Goal: Task Accomplishment & Management: Use online tool/utility

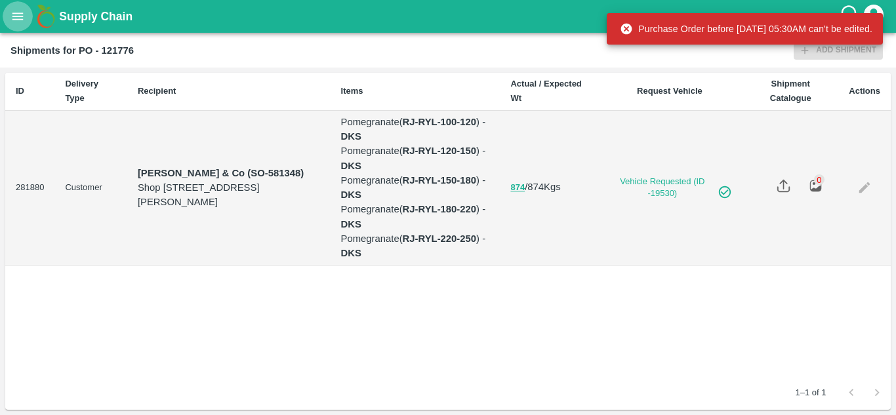
click at [15, 27] on button "open drawer" at bounding box center [18, 16] width 30 height 30
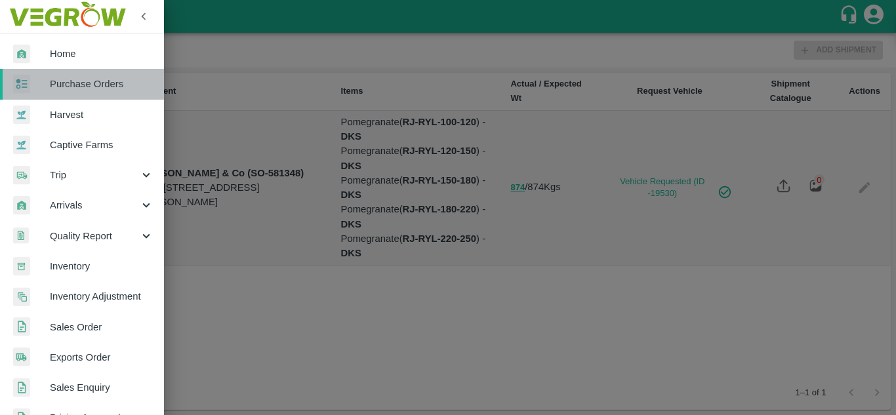
click at [85, 84] on span "Purchase Orders" at bounding box center [102, 84] width 104 height 14
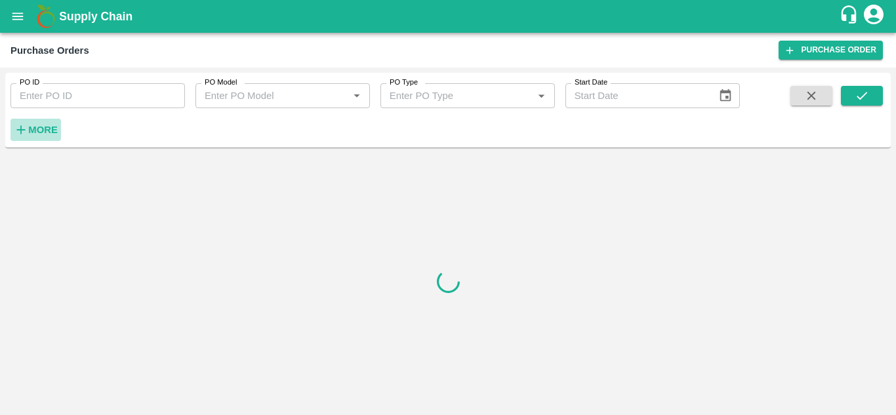
click at [45, 132] on strong "More" at bounding box center [43, 130] width 30 height 10
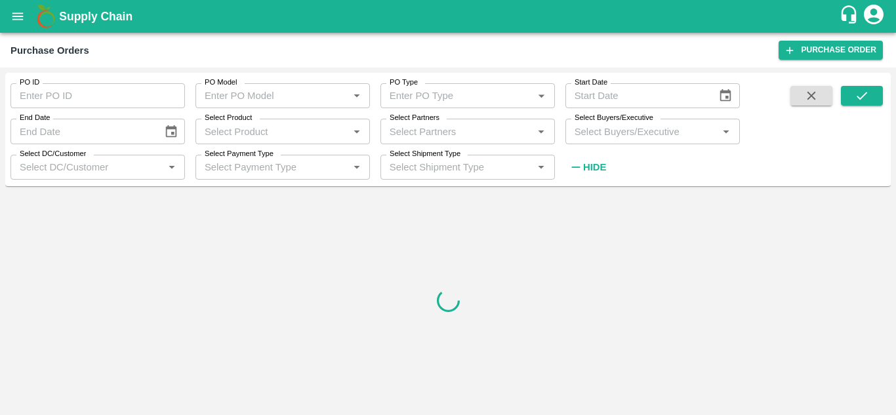
click at [641, 134] on input "Select Buyers/Executive" at bounding box center [641, 131] width 145 height 17
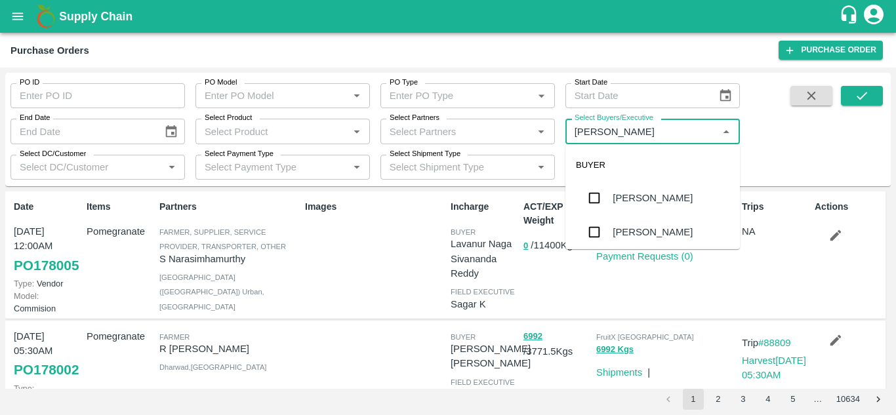
type input "Avinash"
click at [612, 238] on div "[PERSON_NAME]" at bounding box center [652, 232] width 80 height 14
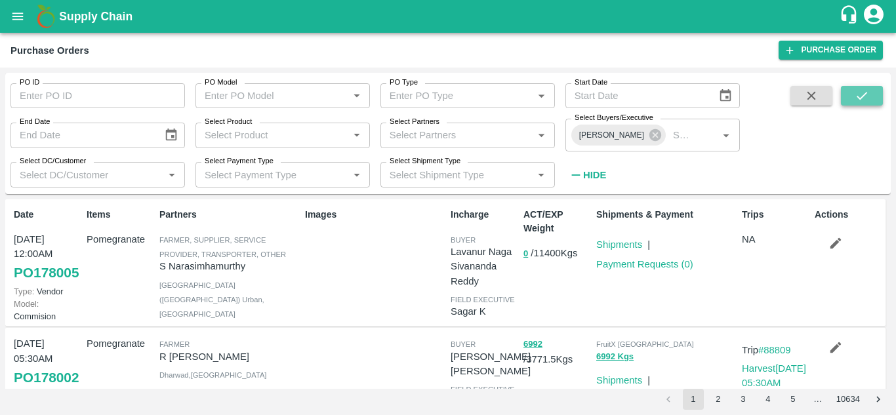
click at [870, 94] on button "submit" at bounding box center [862, 96] width 42 height 20
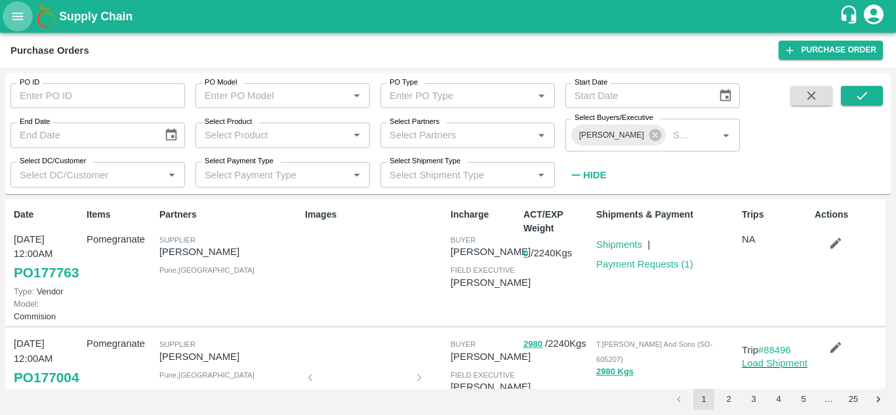
click at [17, 20] on icon "open drawer" at bounding box center [17, 15] width 11 height 7
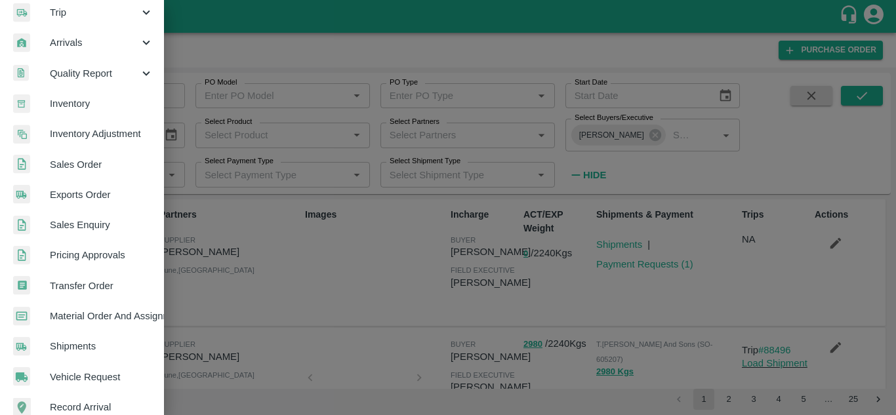
scroll to position [163, 0]
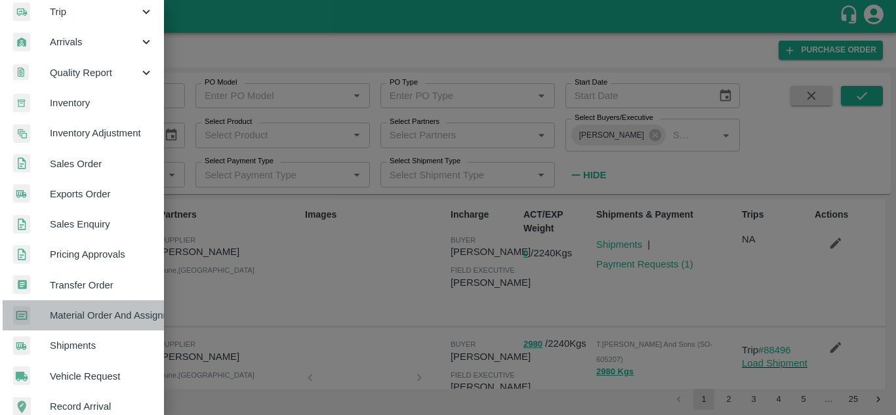
click at [91, 317] on span "Material Order And Assignment" at bounding box center [102, 315] width 104 height 14
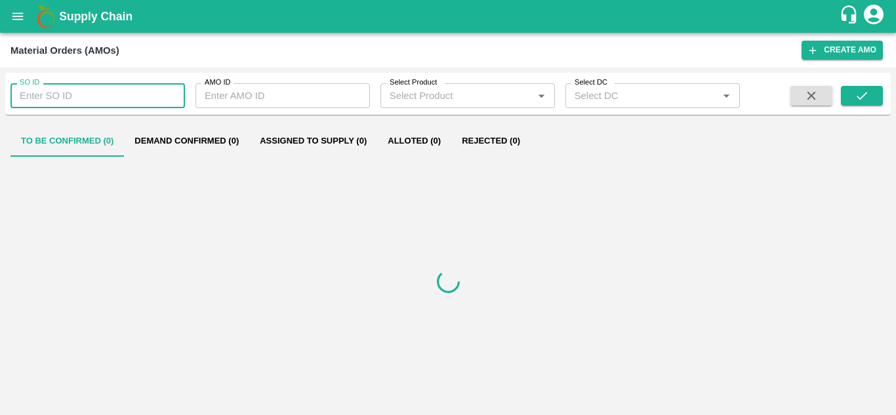
click at [91, 100] on input "SO ID" at bounding box center [97, 95] width 174 height 25
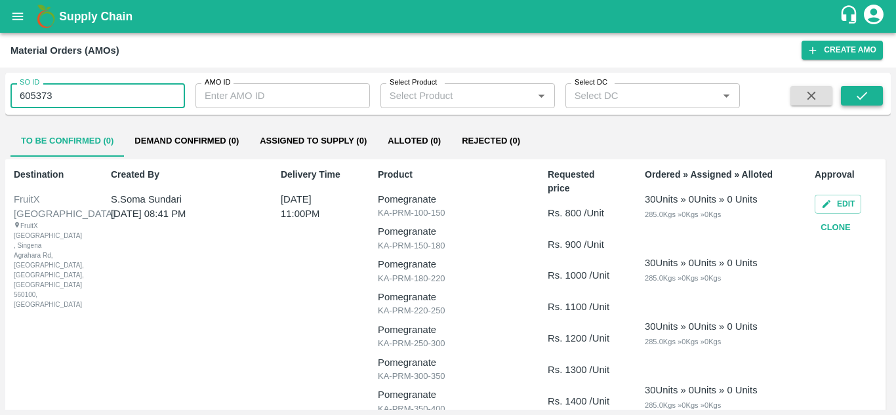
type input "605373"
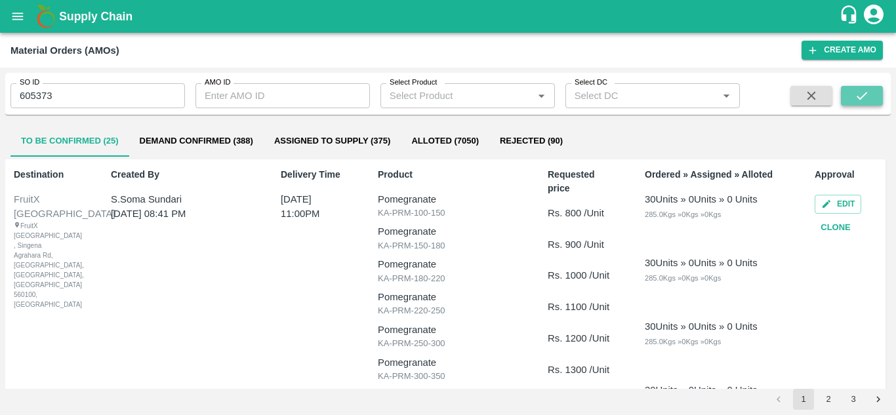
click at [860, 100] on icon "submit" at bounding box center [861, 96] width 14 height 14
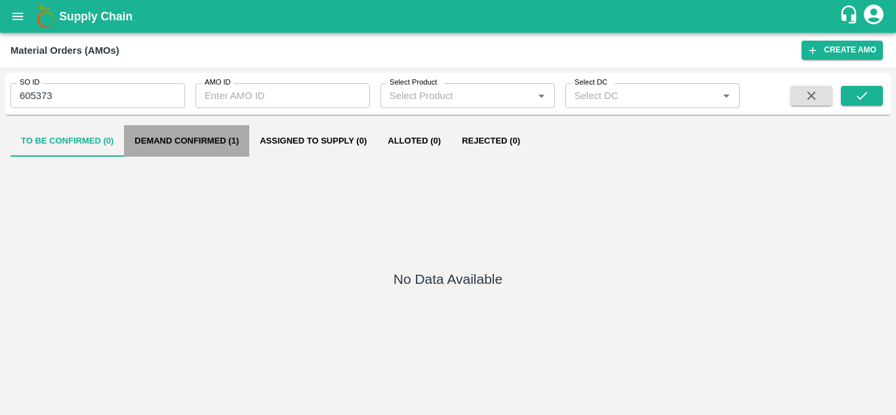
click at [186, 143] on button "Demand Confirmed (1)" at bounding box center [186, 140] width 125 height 31
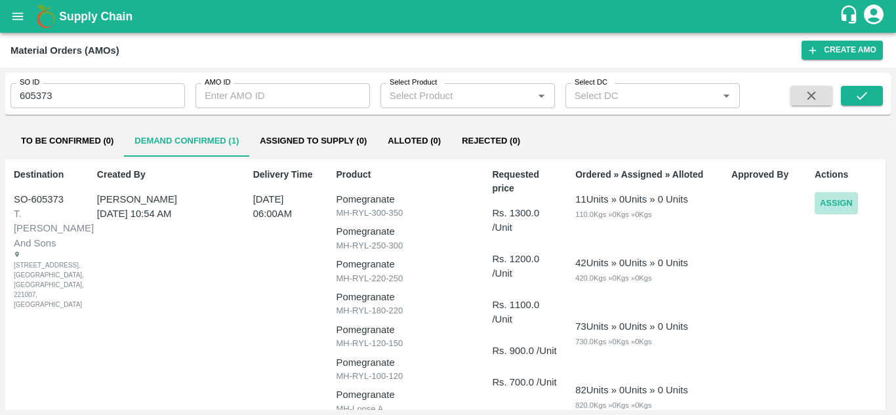
click at [814, 202] on button "Assign" at bounding box center [835, 203] width 43 height 23
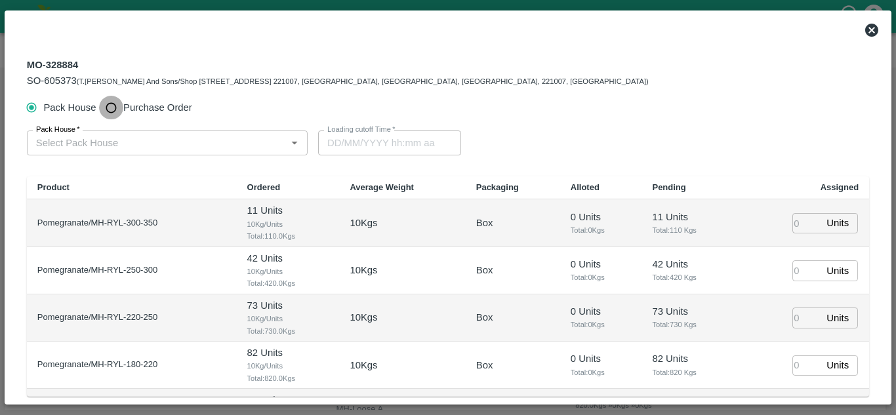
click at [107, 110] on input "Purchase Order" at bounding box center [111, 108] width 24 height 24
radio input "true"
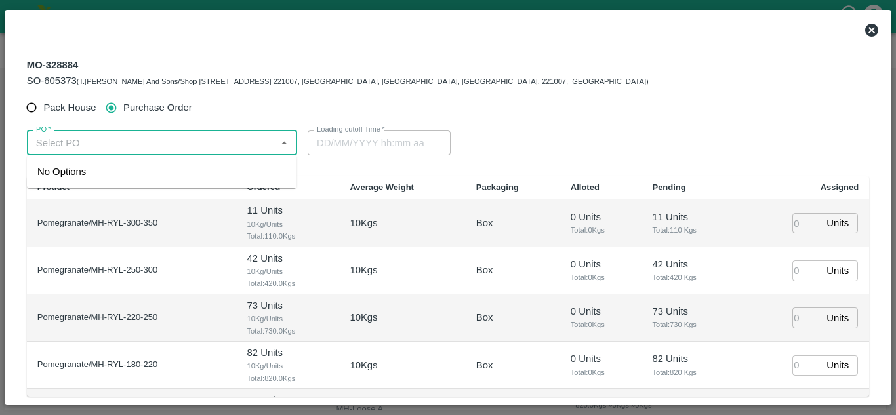
click at [79, 140] on input "PO   *" at bounding box center [151, 142] width 241 height 17
click at [95, 176] on div "PO-177763([PERSON_NAME]-9552904036)" at bounding box center [133, 172] width 193 height 14
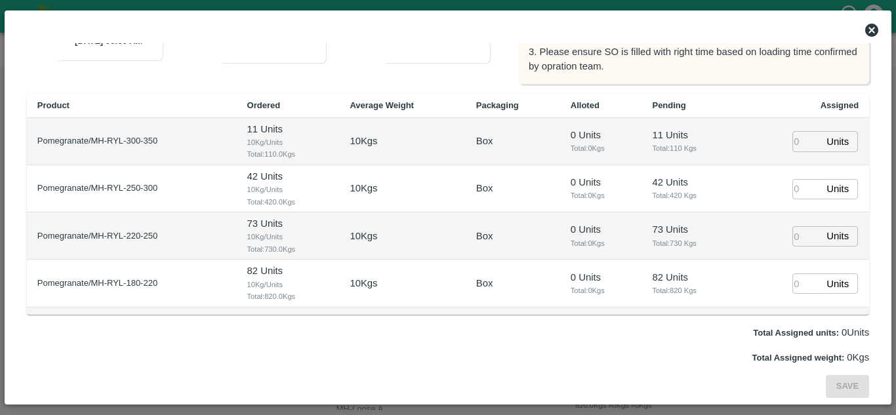
type input "PO-177763([PERSON_NAME]-9552904036)"
click at [795, 138] on input "number" at bounding box center [806, 141] width 29 height 20
type input "1"
click at [792, 193] on input "1" at bounding box center [806, 189] width 29 height 20
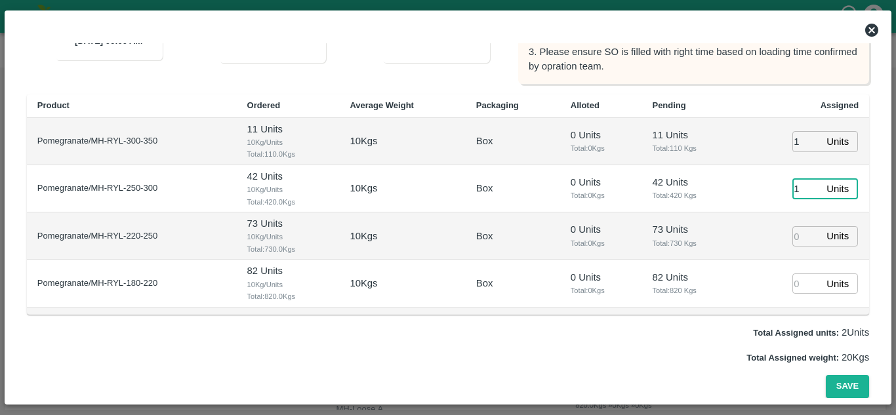
type input "[DATE] 05:14 AM"
type input "1"
click at [799, 231] on input "number" at bounding box center [806, 236] width 29 height 20
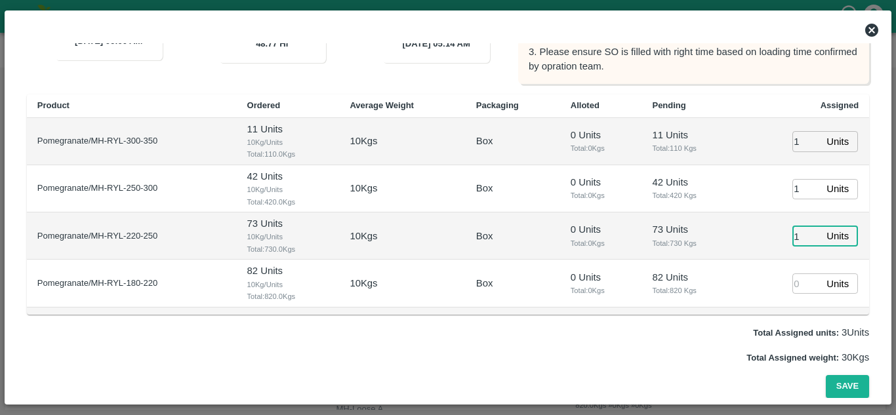
type input "1"
click at [792, 289] on input "number" at bounding box center [806, 283] width 29 height 20
type input "1"
click at [728, 258] on td "73 Units Total: 730 Kgs" at bounding box center [689, 235] width 97 height 47
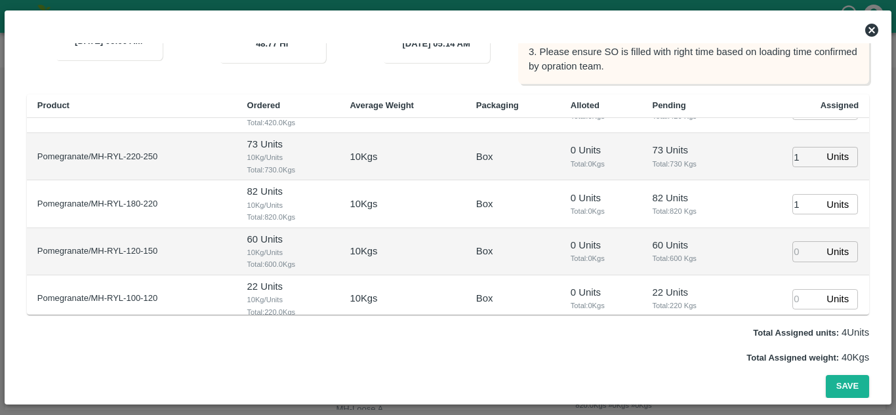
scroll to position [80, 0]
click at [792, 249] on input "number" at bounding box center [806, 251] width 29 height 20
type input "1"
click at [793, 303] on input "number" at bounding box center [806, 299] width 29 height 20
type input "1"
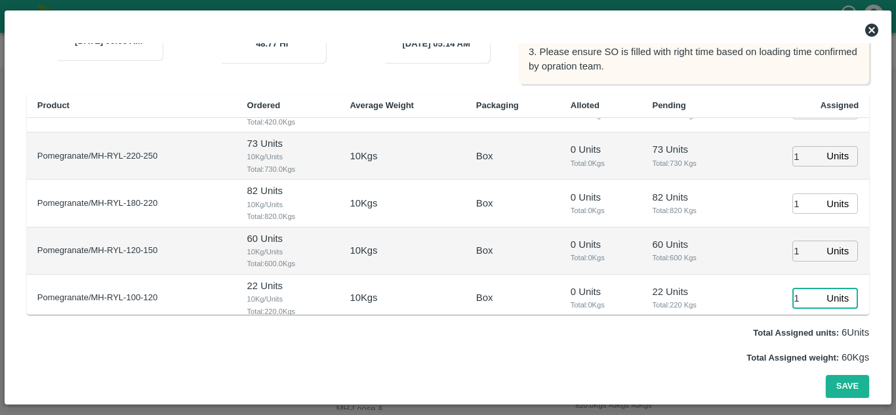
click at [648, 264] on td "60 Units Total: 600 Kgs" at bounding box center [689, 251] width 97 height 47
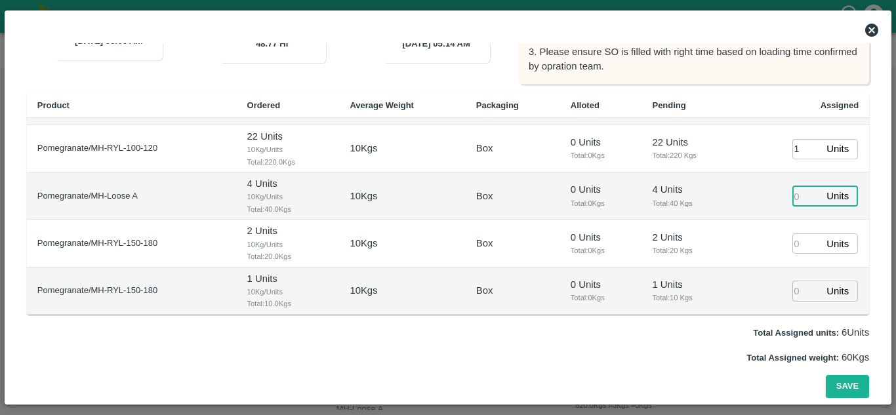
click at [792, 194] on input "number" at bounding box center [806, 196] width 29 height 20
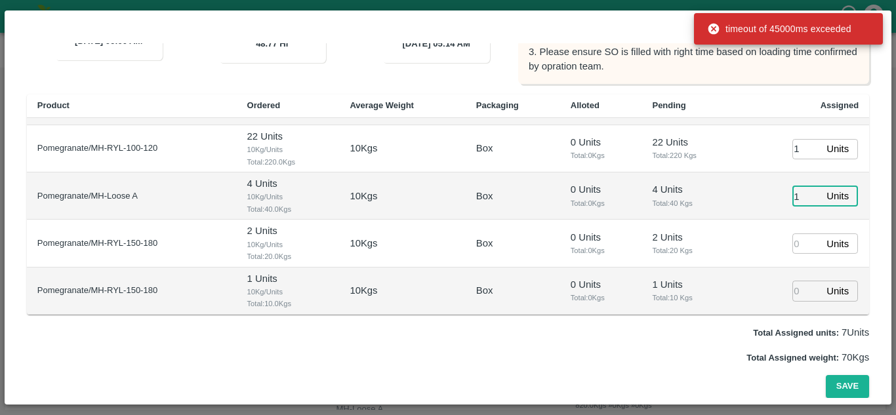
type input "1"
click at [795, 247] on input "1" at bounding box center [806, 243] width 29 height 20
type input "1"
click at [792, 291] on input "number" at bounding box center [806, 291] width 29 height 20
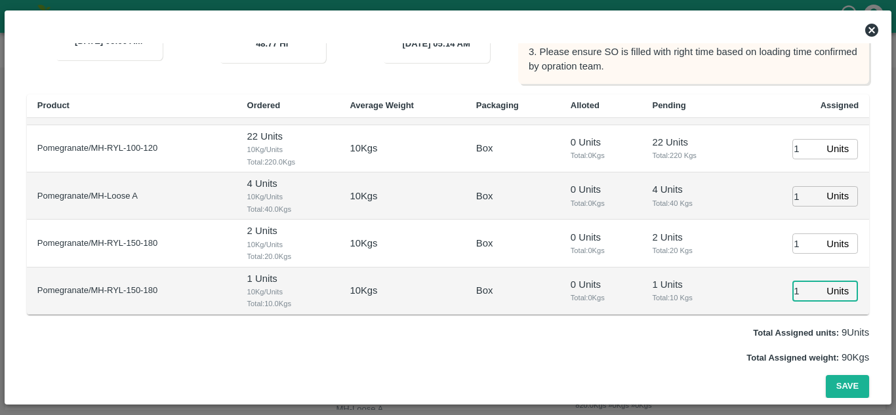
type input "1"
click at [629, 245] on td "0 Units Total: 0 Kgs" at bounding box center [601, 243] width 82 height 47
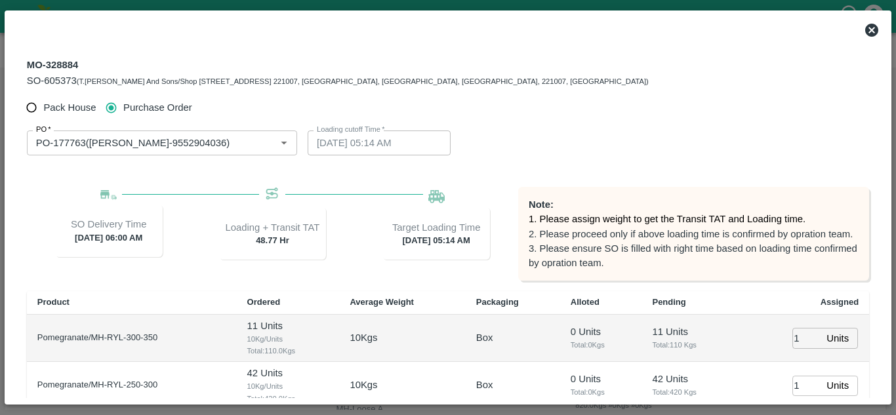
scroll to position [197, 0]
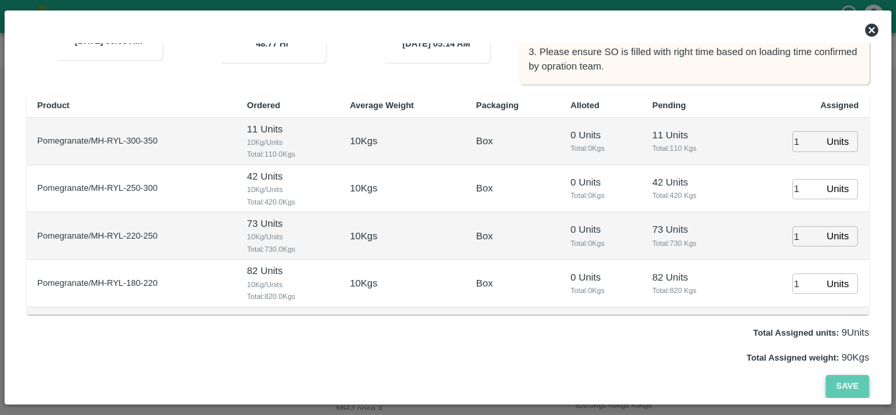
click at [842, 391] on button "Save" at bounding box center [847, 386] width 43 height 23
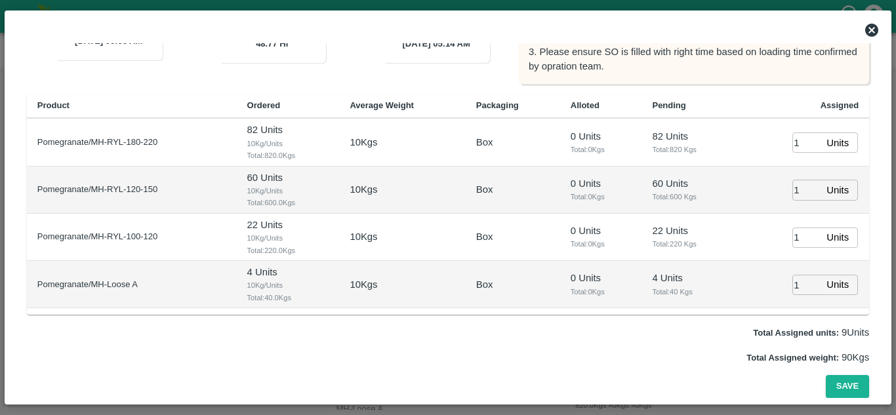
scroll to position [230, 0]
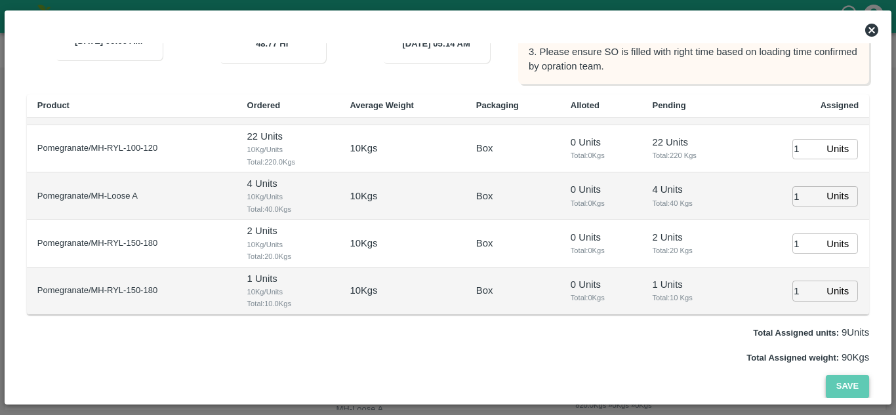
click at [834, 382] on button "Save" at bounding box center [847, 386] width 43 height 23
click at [855, 382] on button "Save" at bounding box center [847, 386] width 43 height 23
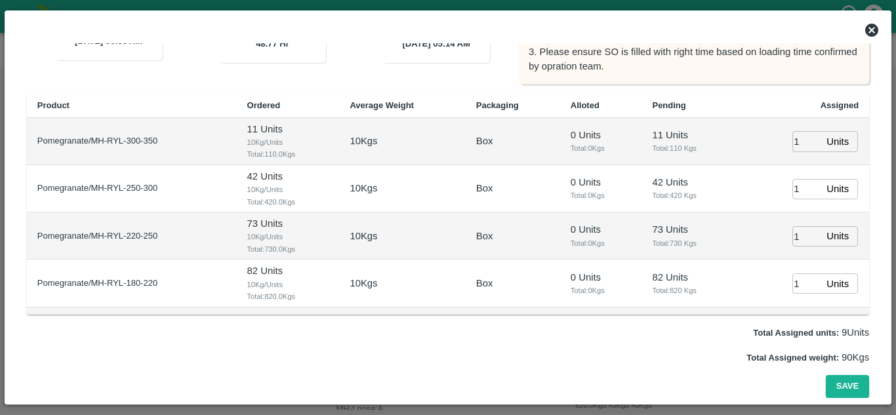
scroll to position [0, 0]
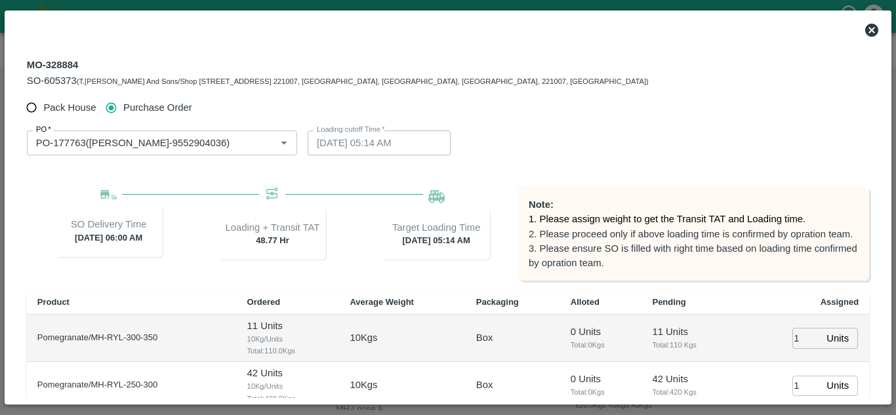
click at [866, 26] on icon at bounding box center [872, 30] width 16 height 16
